Goal: Task Accomplishment & Management: Use online tool/utility

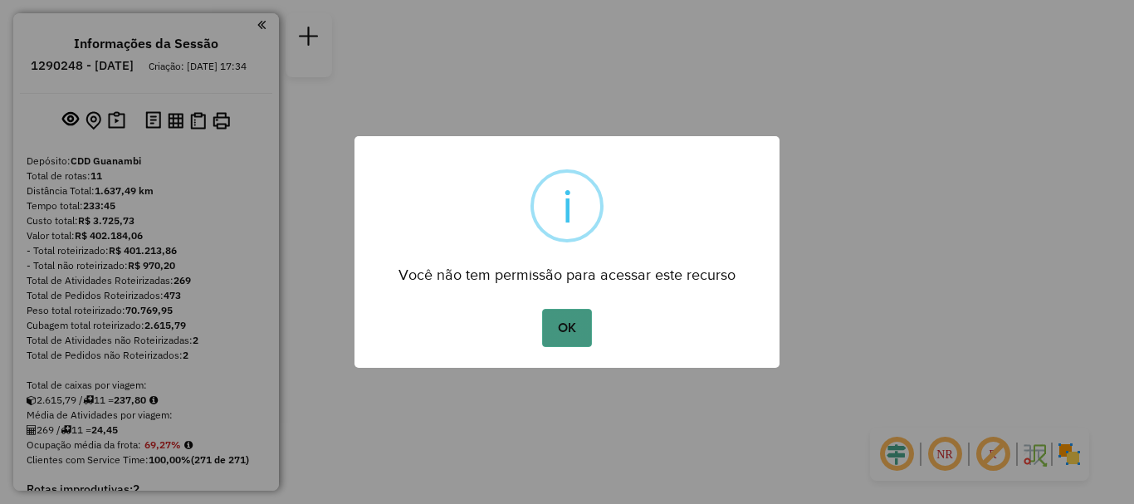
click at [574, 314] on button "OK" at bounding box center [566, 328] width 49 height 38
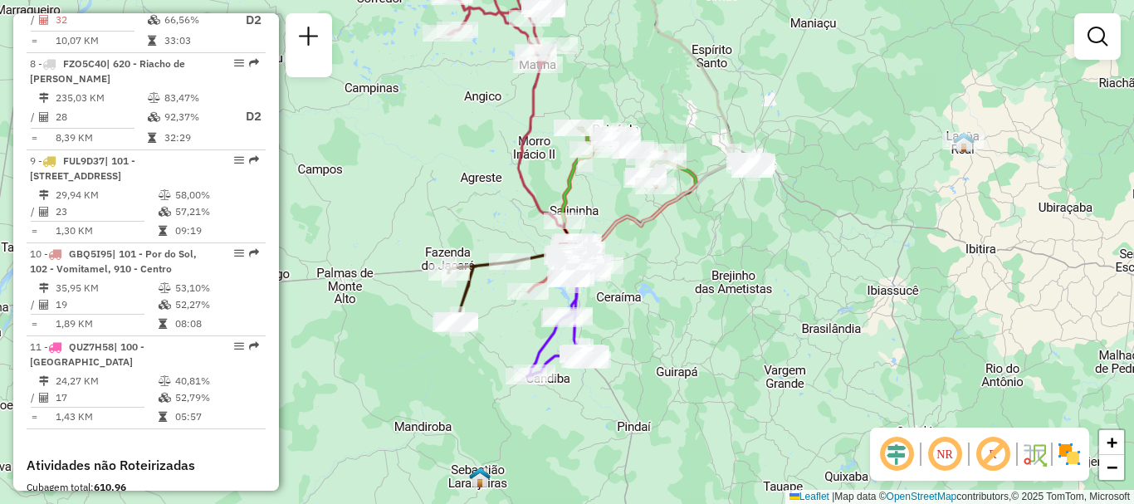
scroll to position [1167, 0]
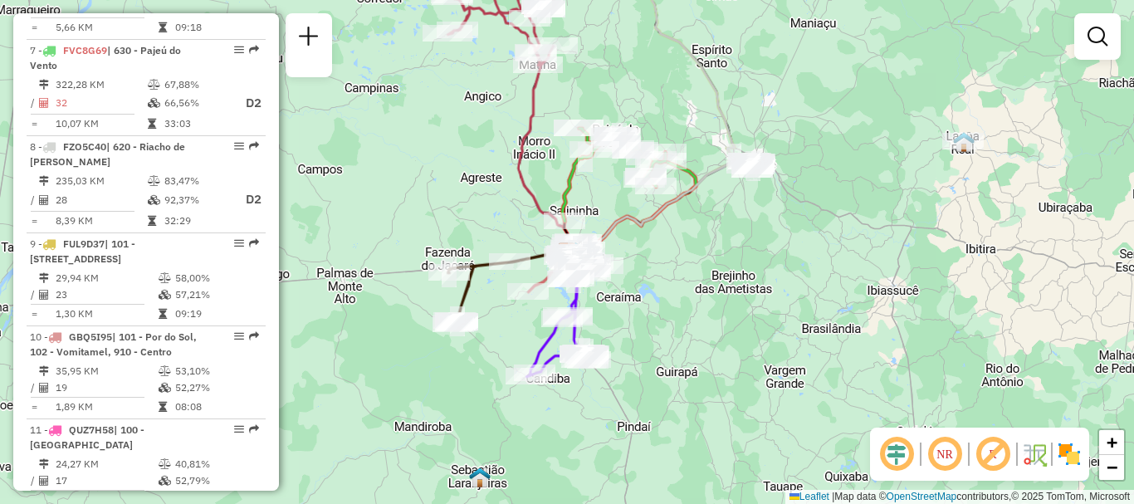
click at [178, 396] on td "52,27%" at bounding box center [216, 387] width 84 height 17
select select "**********"
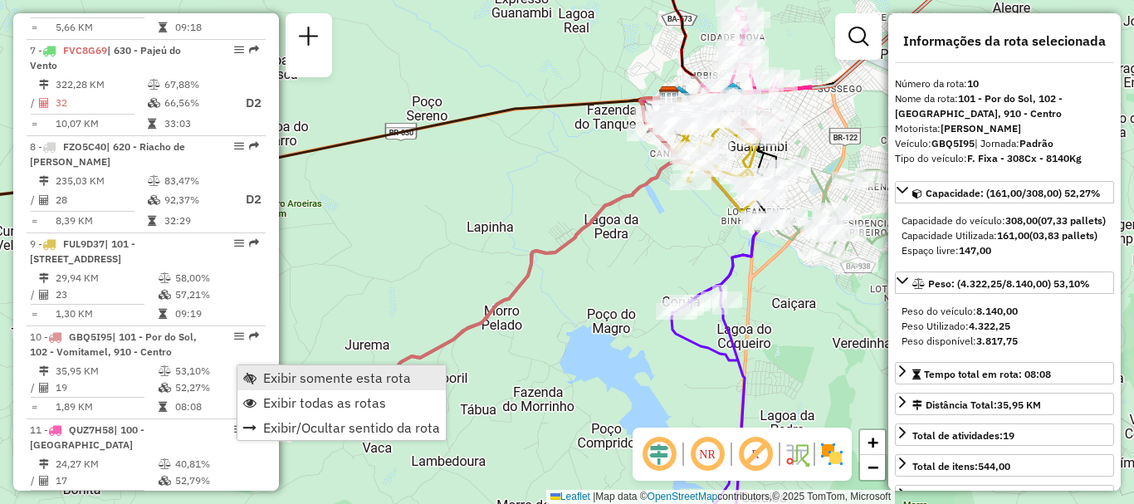
click at [309, 378] on span "Exibir somente esta rota" at bounding box center [337, 377] width 148 height 13
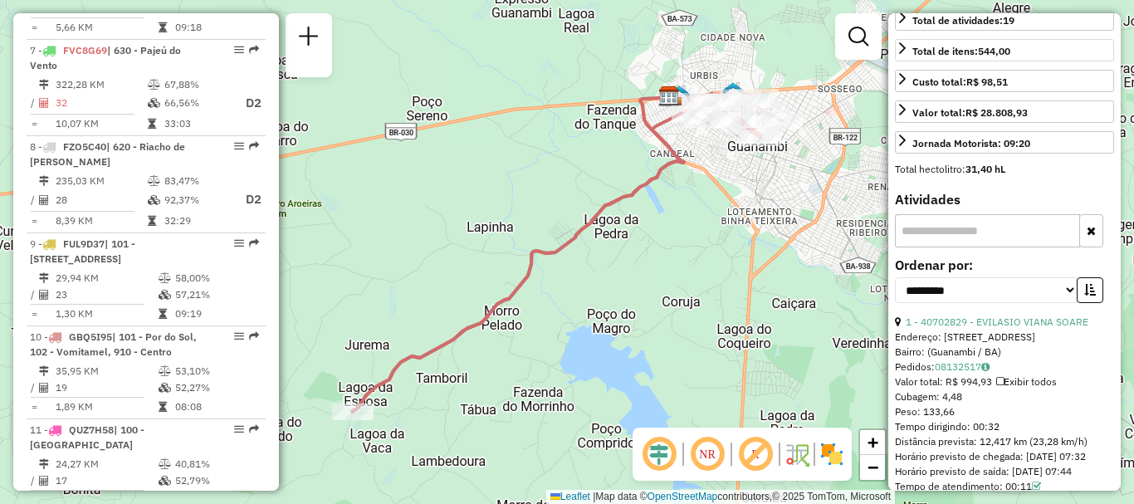
scroll to position [166, 0]
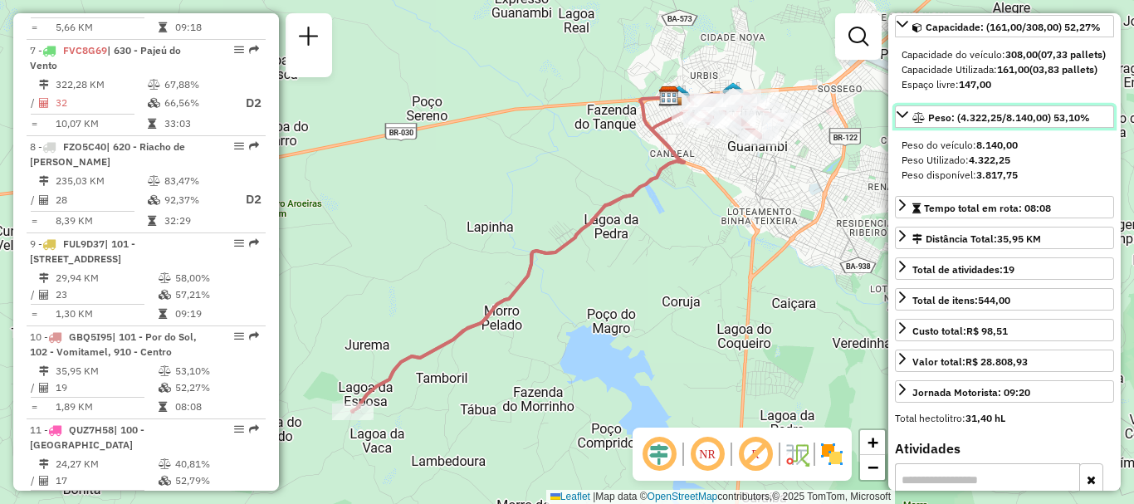
click at [903, 121] on icon at bounding box center [902, 114] width 13 height 13
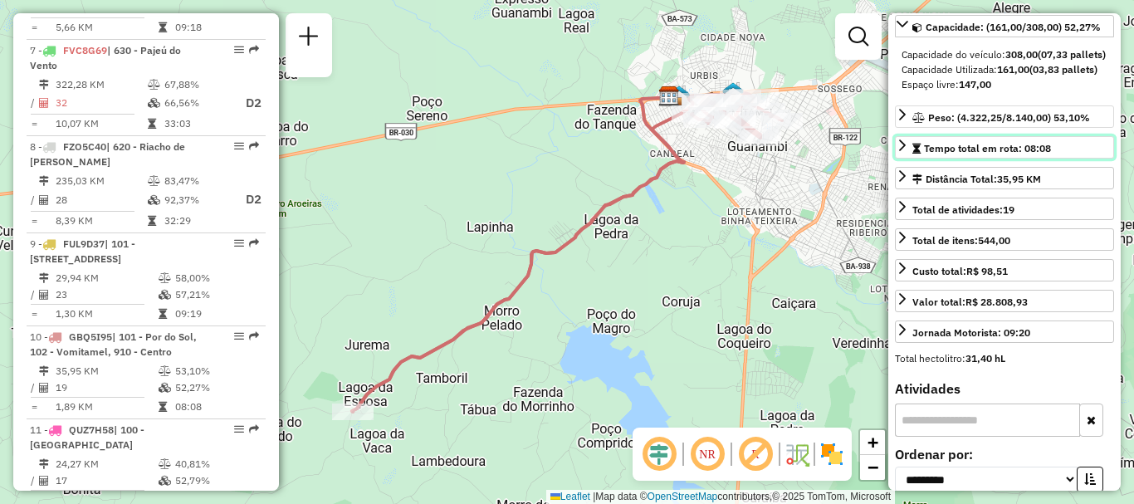
click at [906, 152] on icon at bounding box center [902, 145] width 13 height 13
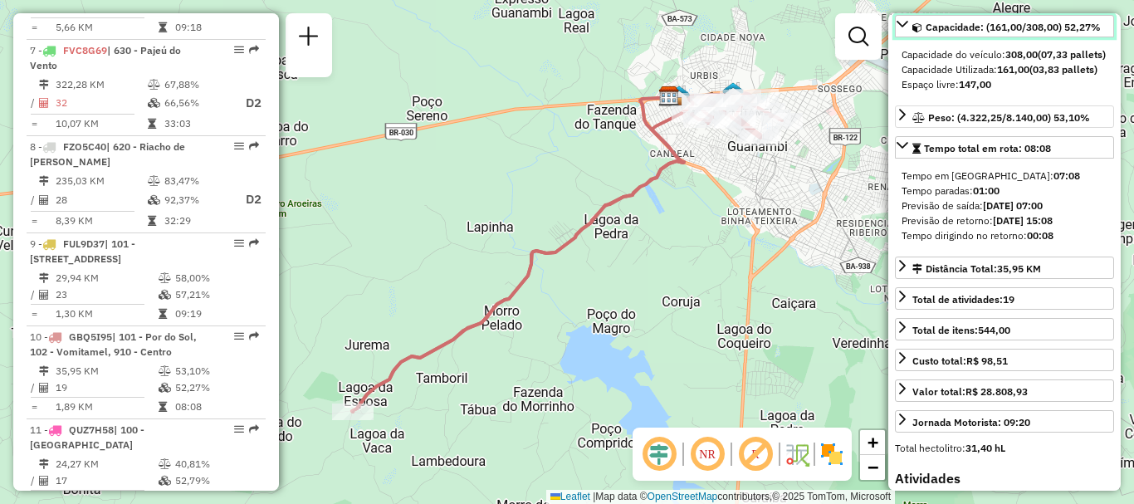
click at [904, 27] on icon at bounding box center [902, 23] width 13 height 13
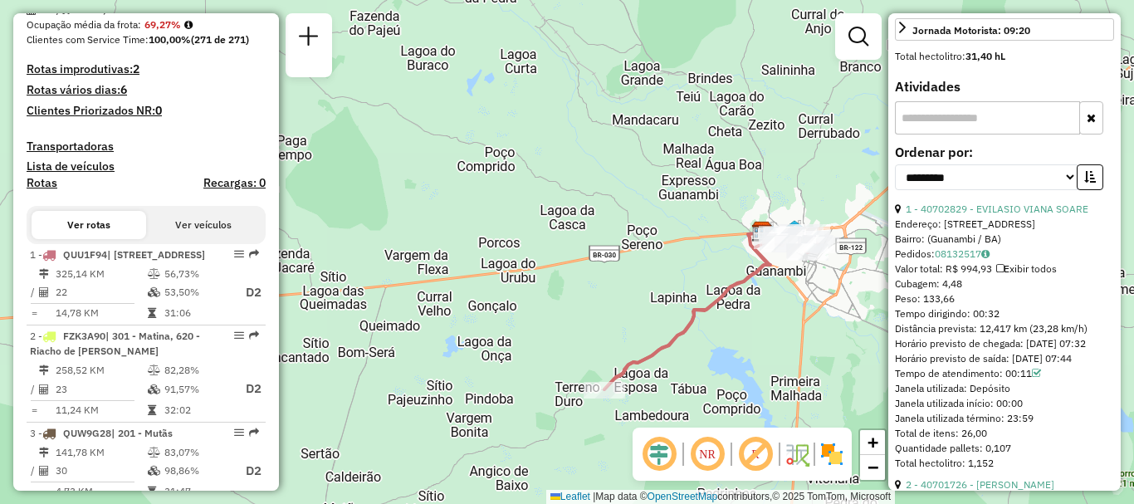
scroll to position [0, 0]
